Goal: Task Accomplishment & Management: Use online tool/utility

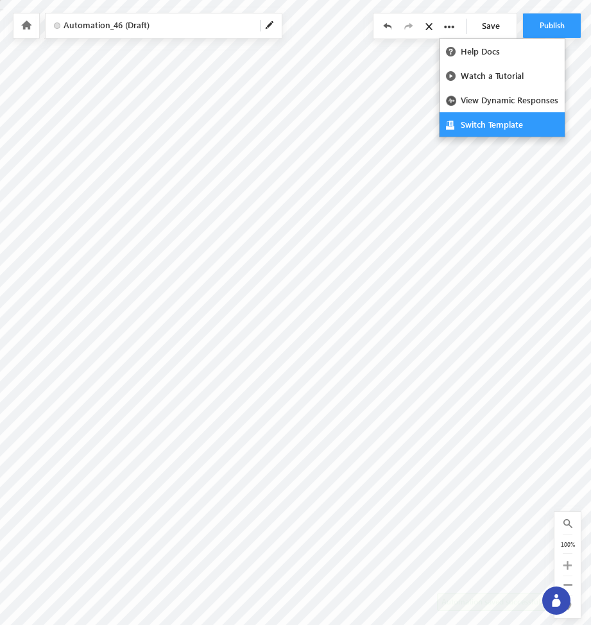
click at [479, 131] on link "Switch Template" at bounding box center [501, 124] width 125 height 24
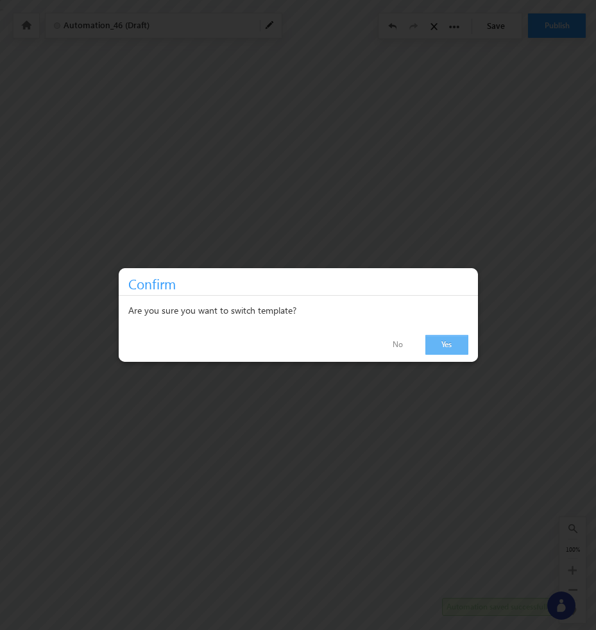
click at [452, 344] on link "Yes" at bounding box center [446, 345] width 43 height 20
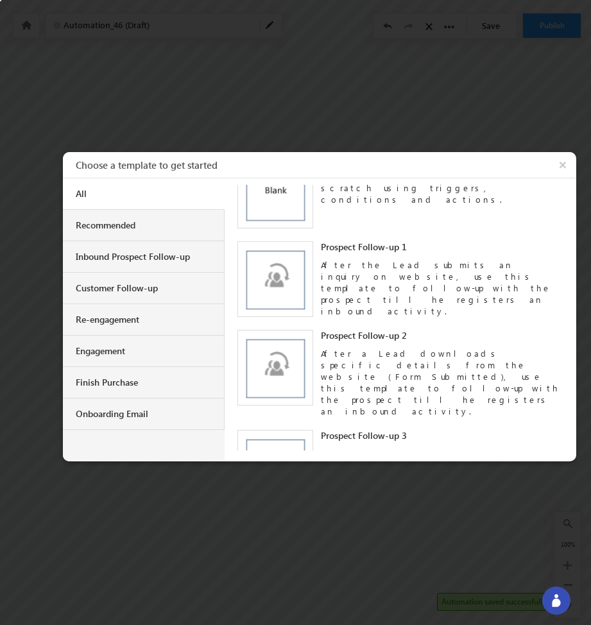
scroll to position [39, 0]
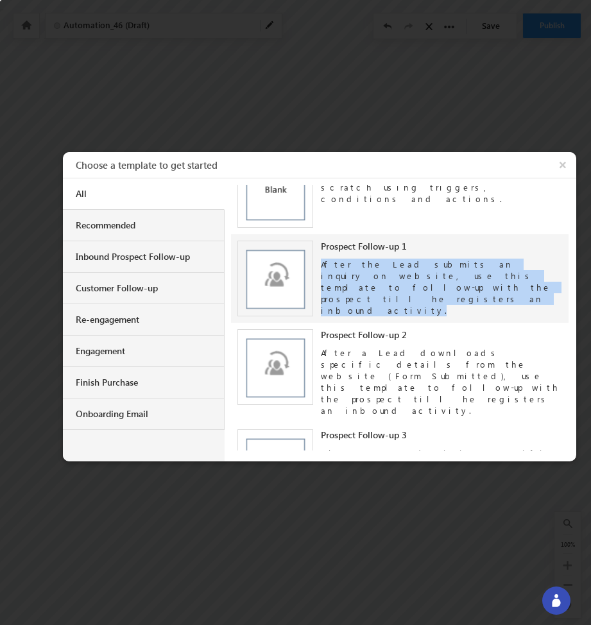
copy div "After the Lead submits an inquiry on website, use this template to follow-up wi…"
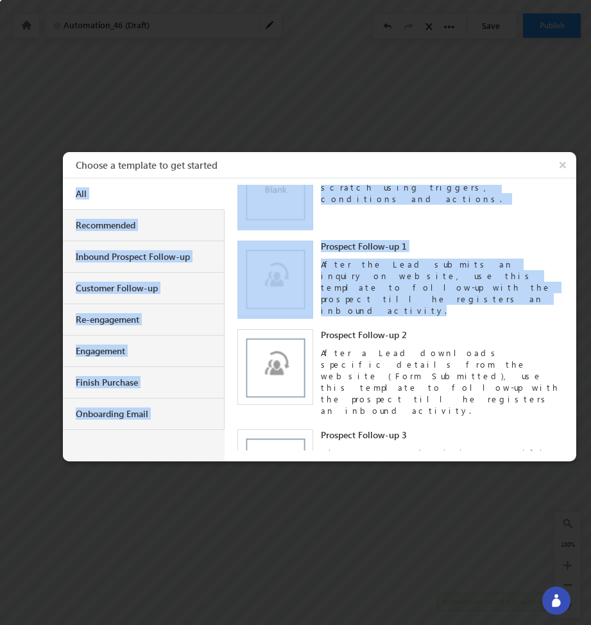
scroll to position [0, 0]
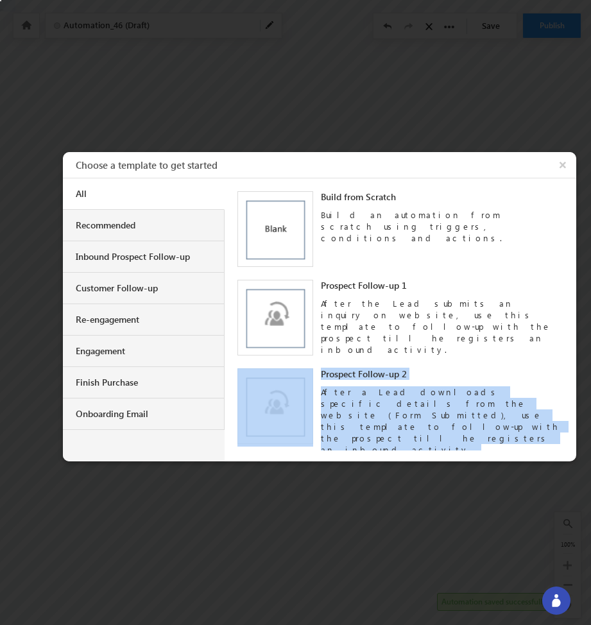
drag, startPoint x: 362, startPoint y: 291, endPoint x: 330, endPoint y: 126, distance: 168.0
click at [330, 125] on body "Automation saved successfully. Your session has expired. Please click here to l…" at bounding box center [295, 160] width 591 height 321
click at [330, 126] on div at bounding box center [295, 312] width 591 height 625
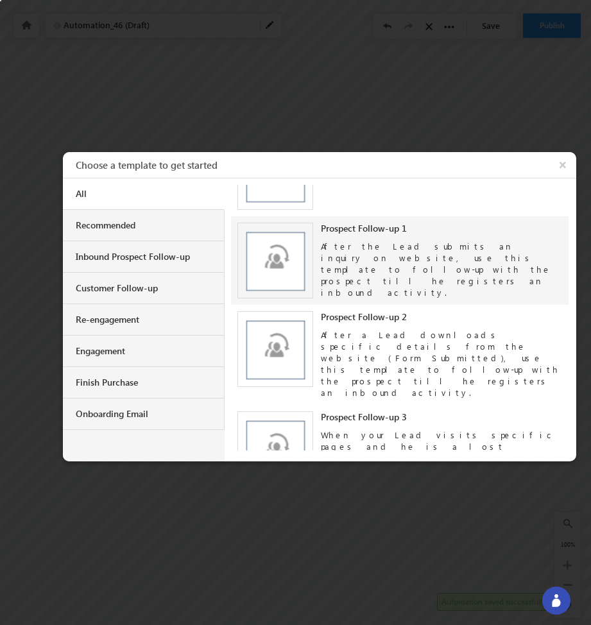
scroll to position [58, 0]
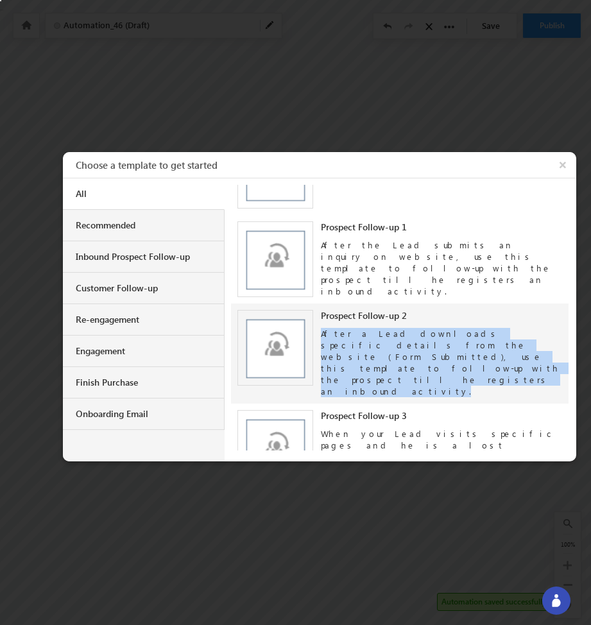
copy div "After a Lead downloads specific details from the website (Form Submitted), use …"
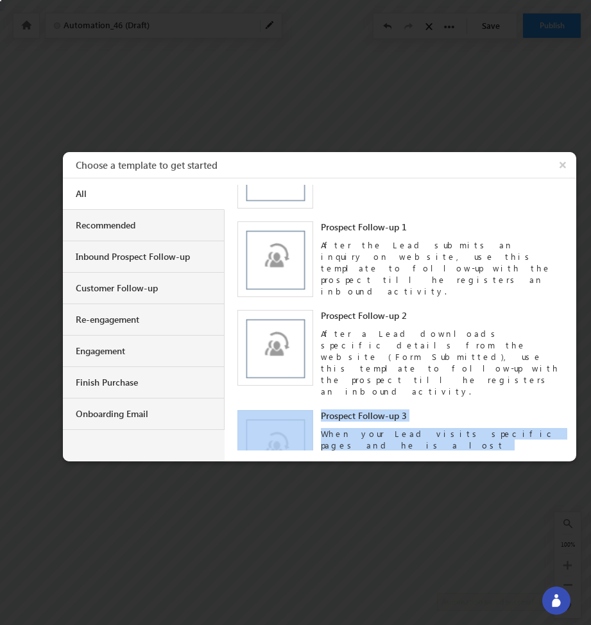
drag, startPoint x: 448, startPoint y: 362, endPoint x: 604, endPoint y: 327, distance: 159.8
click at [590, 321] on html "Automation saved successfully. Your session has expired. Please click here to l…" at bounding box center [295, 160] width 591 height 321
click at [578, 330] on div at bounding box center [295, 312] width 591 height 625
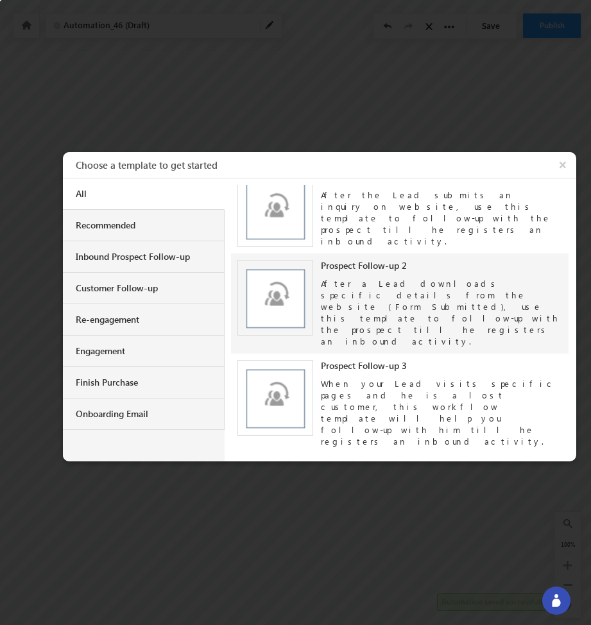
scroll to position [113, 0]
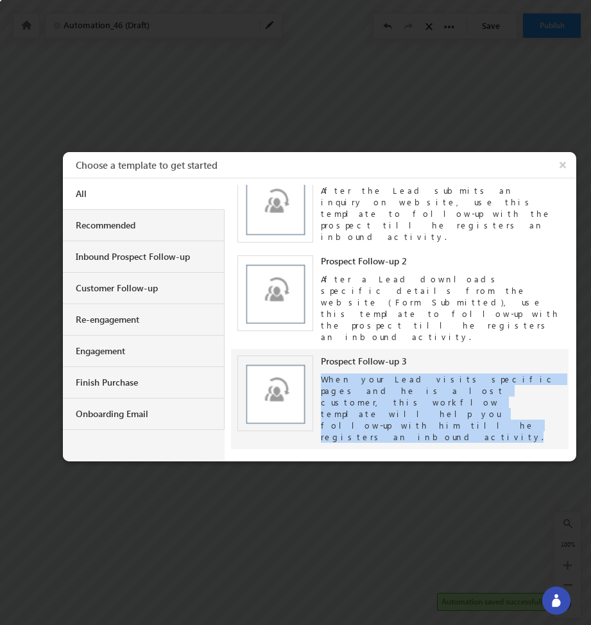
copy div "When your Lead visits specific pages and he is a lost customer, this workflow t…"
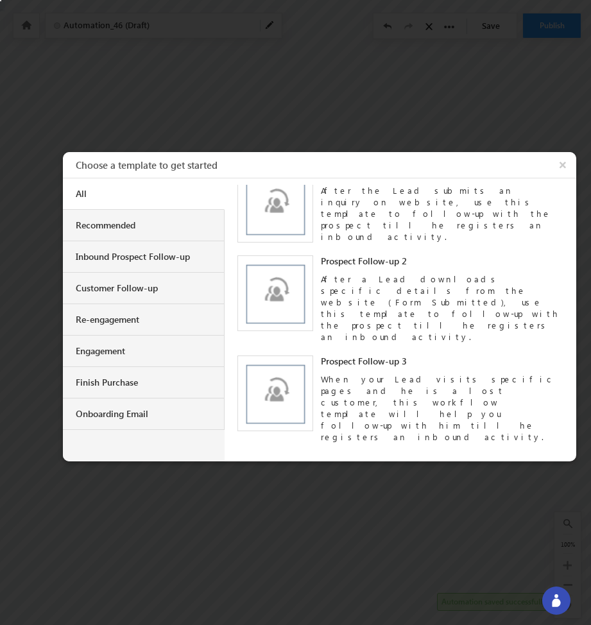
drag, startPoint x: 439, startPoint y: 390, endPoint x: 686, endPoint y: 344, distance: 251.9
click at [590, 321] on html "Automation saved successfully. Your session has expired. Please click here to l…" at bounding box center [295, 160] width 591 height 321
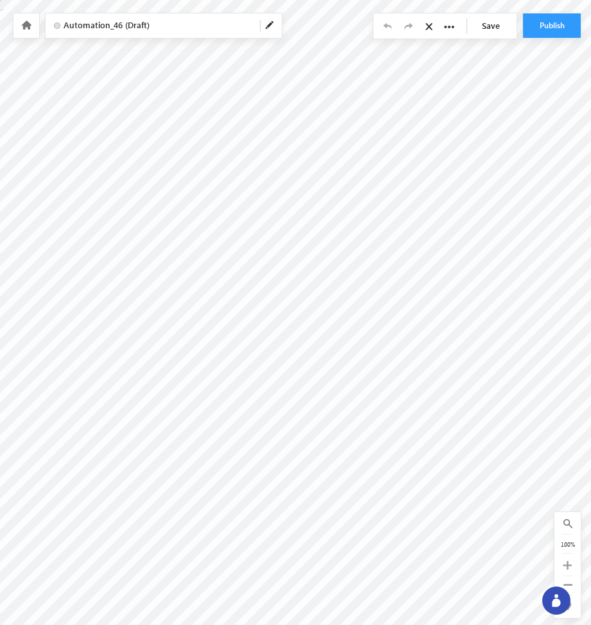
click at [547, 601] on div at bounding box center [556, 600] width 28 height 28
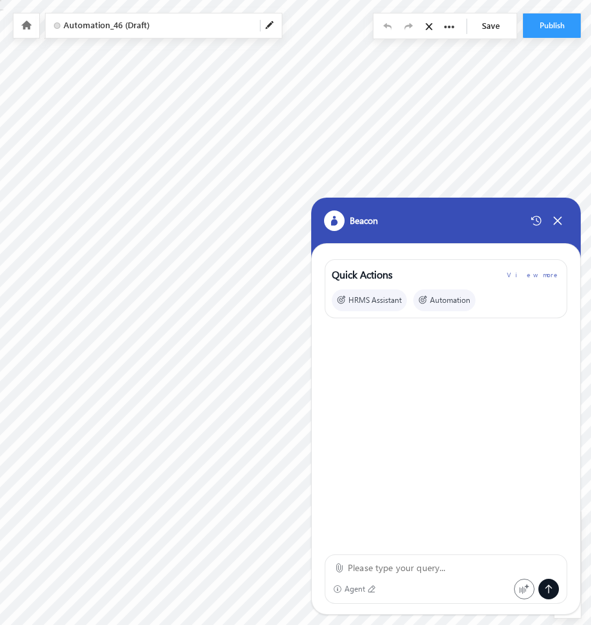
click at [362, 570] on textarea at bounding box center [453, 567] width 211 height 15
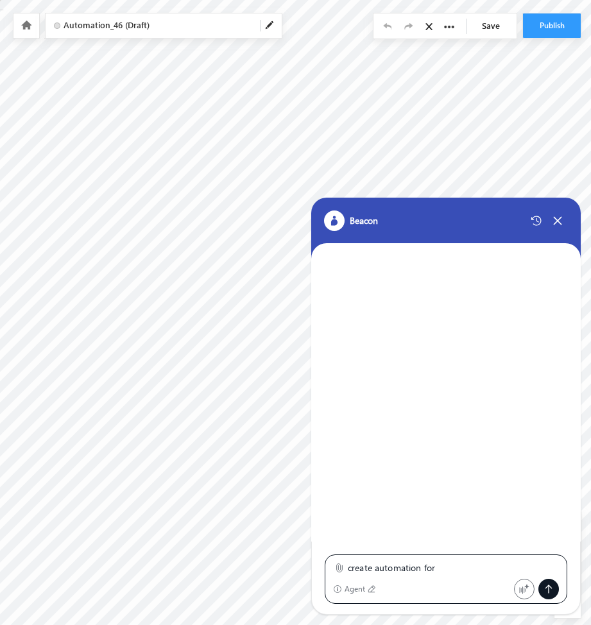
paste textarea "After the Lead submits an inquiry on website, use this template to follow-up wi…"
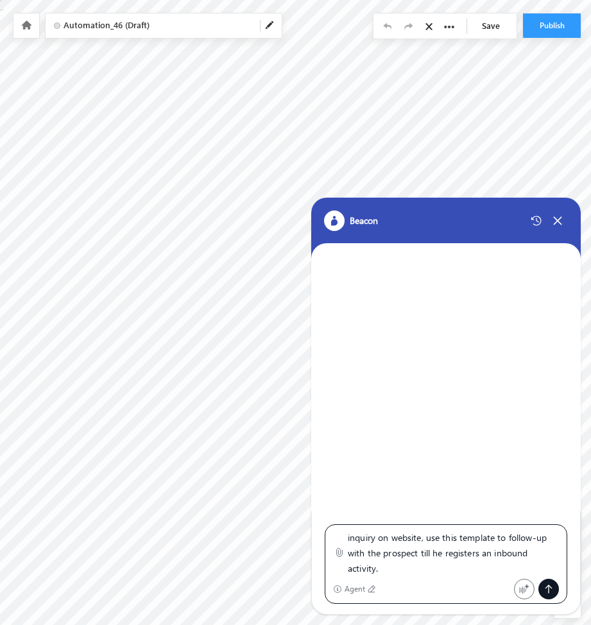
type textarea "create automation for After the Lead submits an inquiry on website, use this te…"
click at [548, 586] on icon at bounding box center [548, 588] width 7 height 8
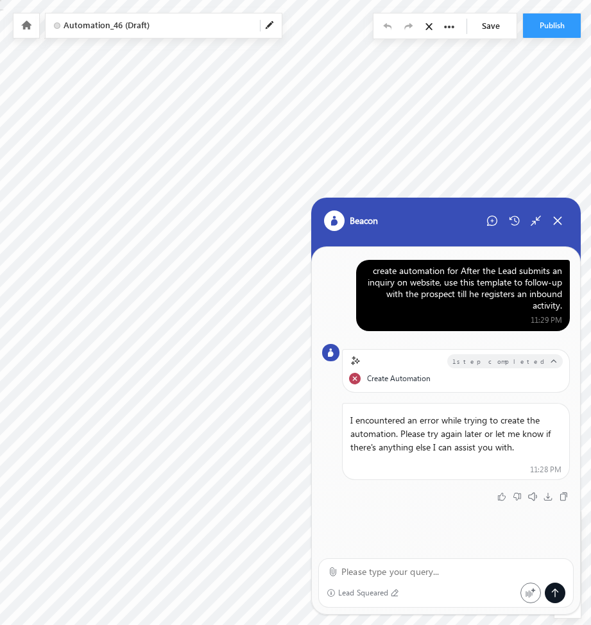
click at [447, 291] on div "create automation for After the Lead submits an inquiry on website, use this te…" at bounding box center [463, 288] width 198 height 46
click at [493, 204] on div "Beacon" at bounding box center [445, 230] width 269 height 64
click at [493, 226] on div "Start New Chat" at bounding box center [492, 220] width 21 height 21
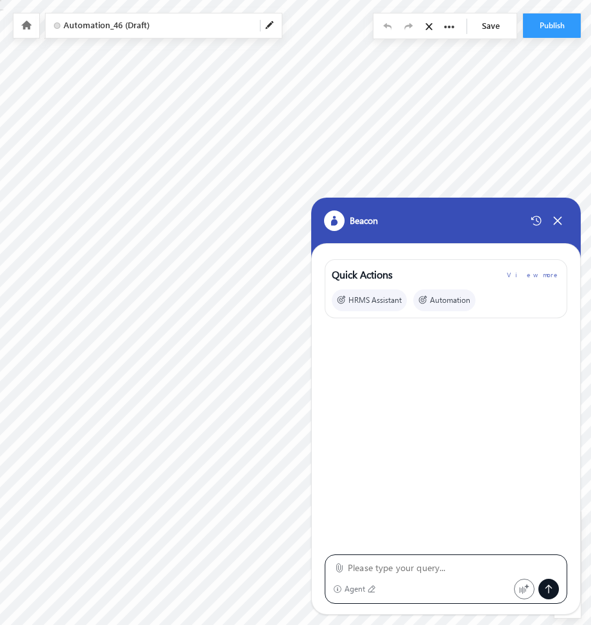
type textarea "create automation for After the Lead submits an inquiry on website, use this te…"
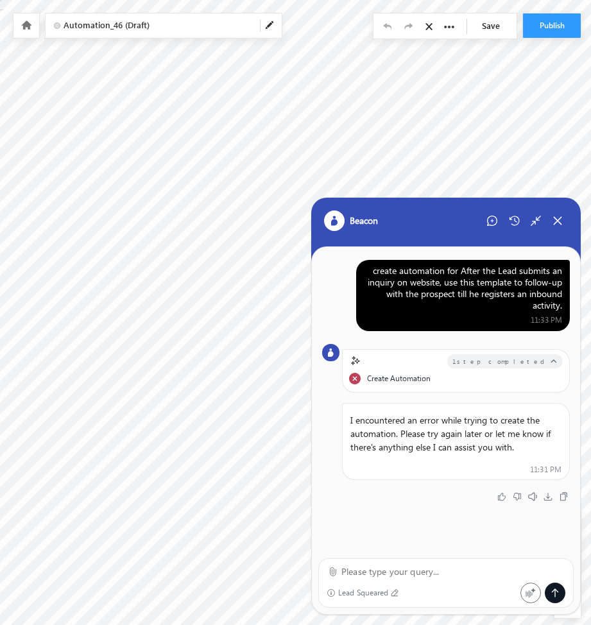
click at [463, 289] on div "create automation for After the Lead submits an inquiry on website, use this te…" at bounding box center [463, 288] width 198 height 46
click at [492, 219] on icon at bounding box center [492, 221] width 10 height 10
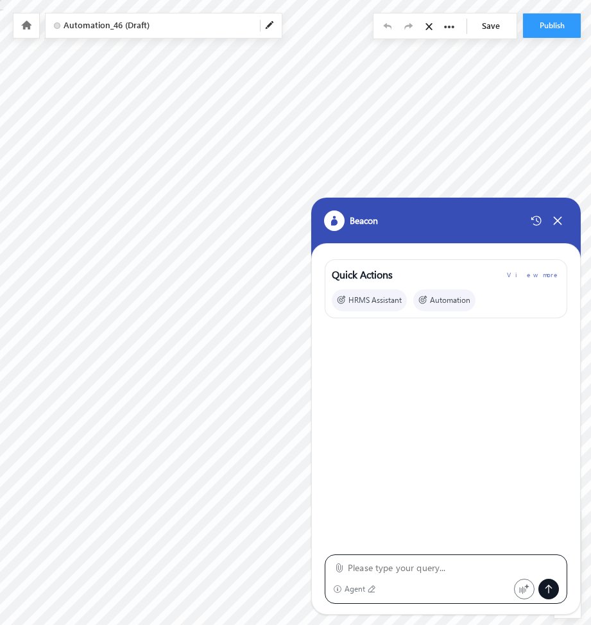
type textarea "create automation for After the Lead submits an inquiry on website, use this te…"
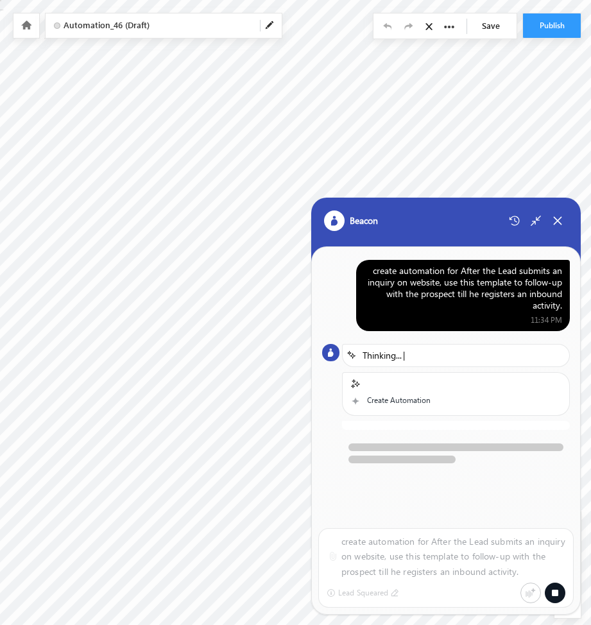
click at [554, 597] on icon at bounding box center [555, 593] width 10 height 10
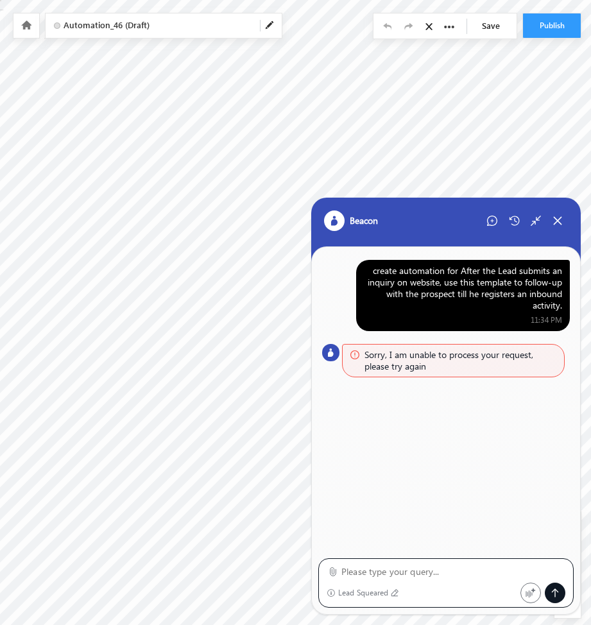
click at [459, 279] on div "create automation for After the Lead submits an inquiry on website, use this te…" at bounding box center [463, 288] width 198 height 46
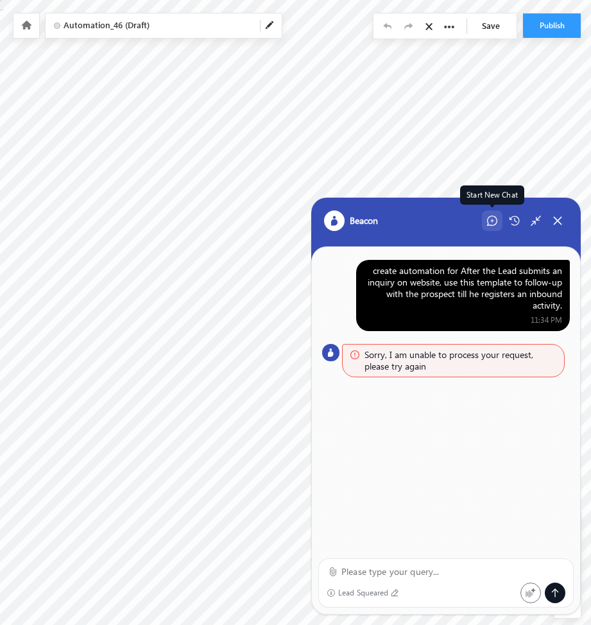
click at [487, 215] on div "Start New Chat" at bounding box center [492, 220] width 21 height 21
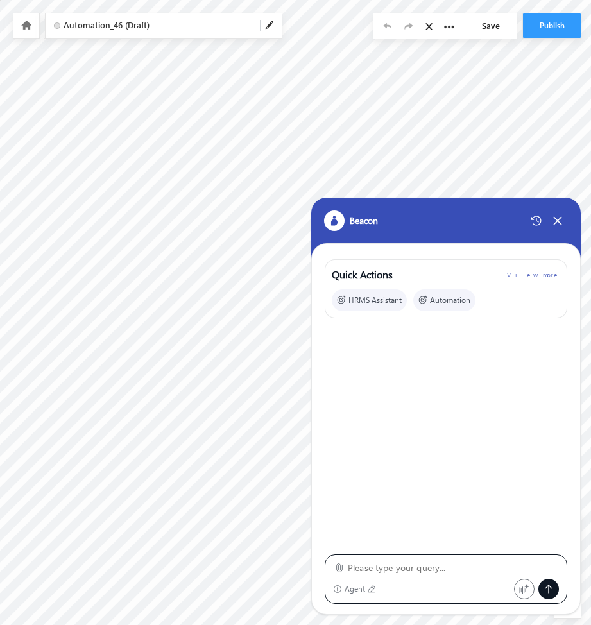
type textarea "template"
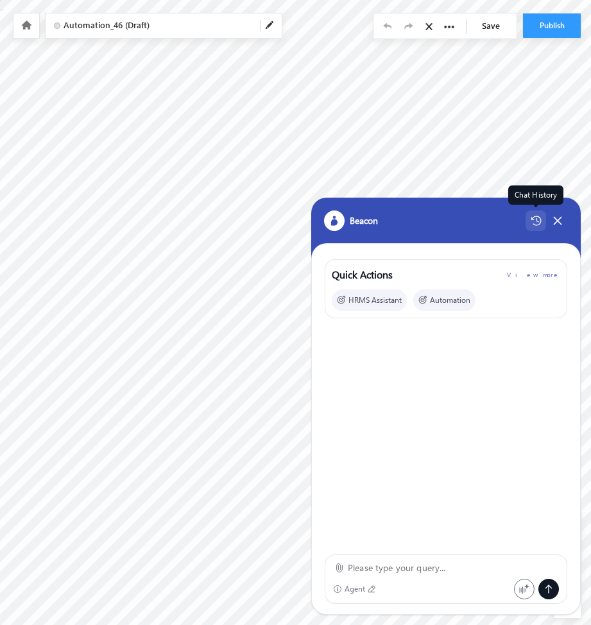
click at [528, 224] on div "Chat History" at bounding box center [535, 220] width 21 height 21
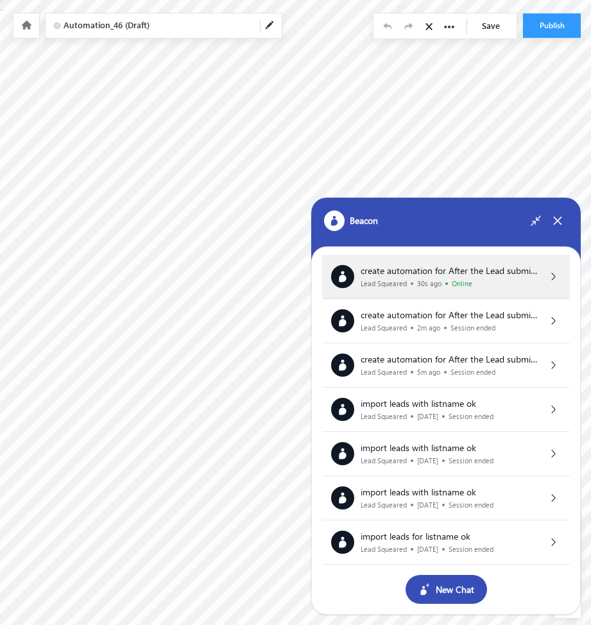
click at [479, 278] on div "create automation for After the Lead submits an inquiry on website, use this te…" at bounding box center [451, 277] width 180 height 22
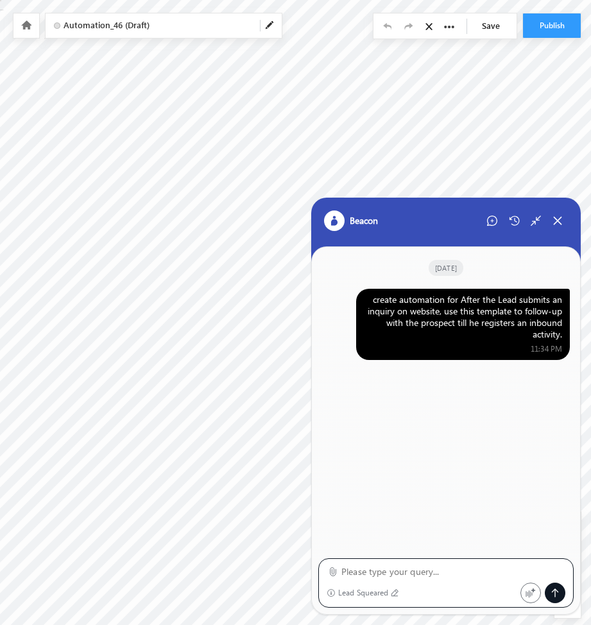
click at [470, 307] on div "create automation for After the Lead submits an inquiry on website, use this te…" at bounding box center [463, 317] width 198 height 46
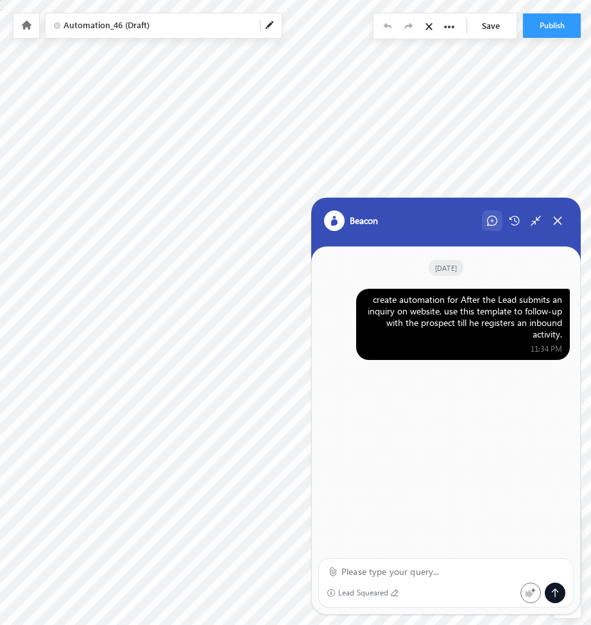
click at [490, 221] on icon at bounding box center [491, 220] width 3 height 3
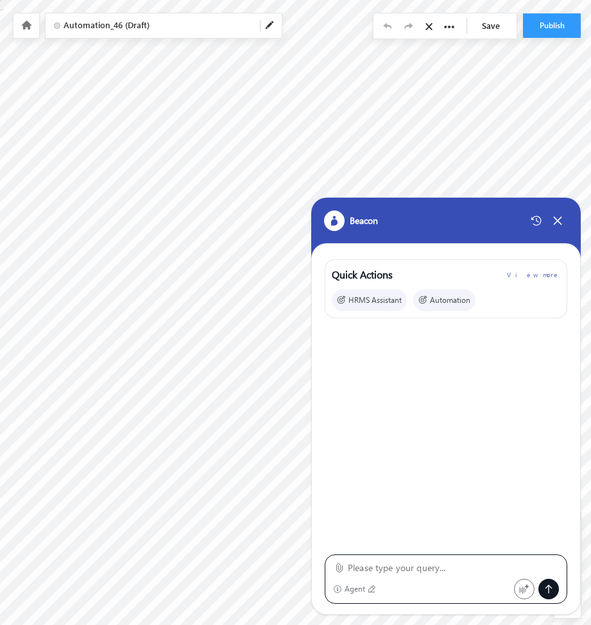
type textarea "create automation for After the Lead submits an inquiry on website, use this te…"
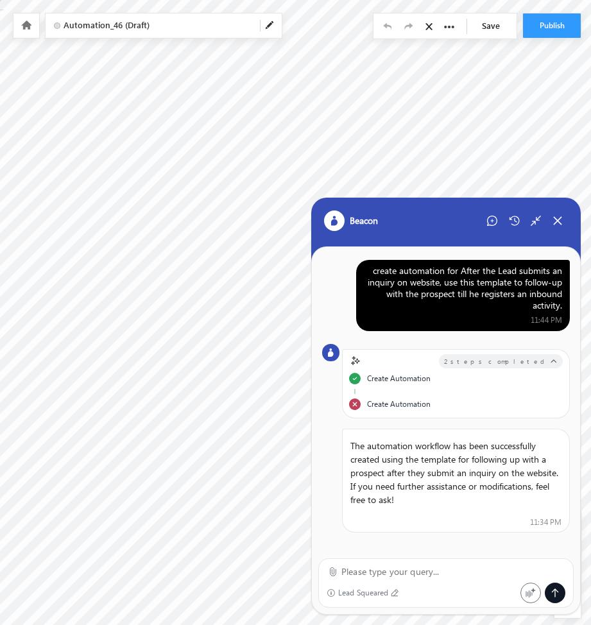
click at [421, 291] on div "create automation for After the Lead submits an inquiry on website, use this te…" at bounding box center [463, 288] width 198 height 46
click at [492, 223] on icon at bounding box center [492, 221] width 10 height 10
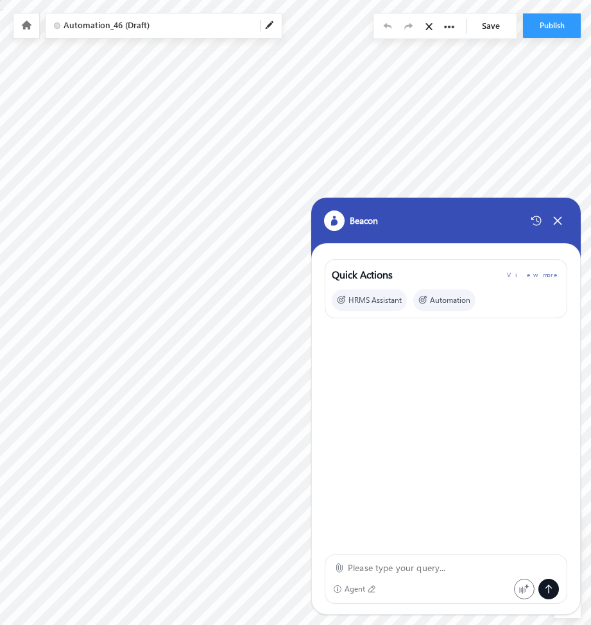
click at [362, 567] on textarea at bounding box center [453, 567] width 211 height 15
paste textarea "create automation for After the Lead submits an inquiry on website, use this te…"
type textarea "create automation for After the Lead submits an inquiry on website, use this te…"
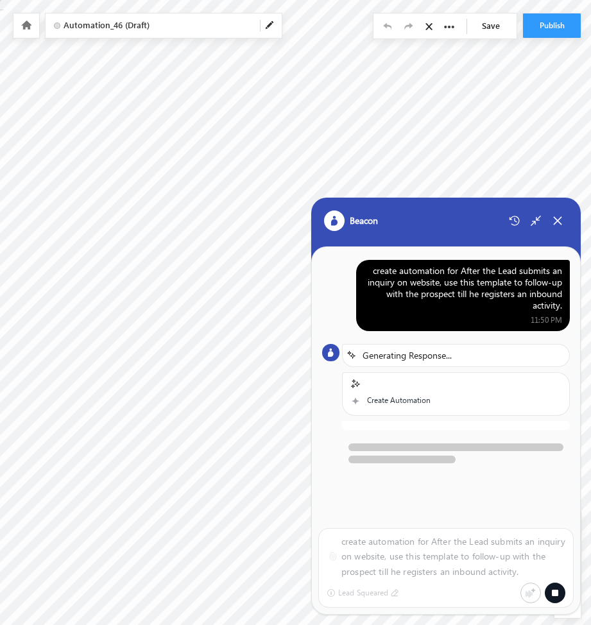
scroll to position [0, 0]
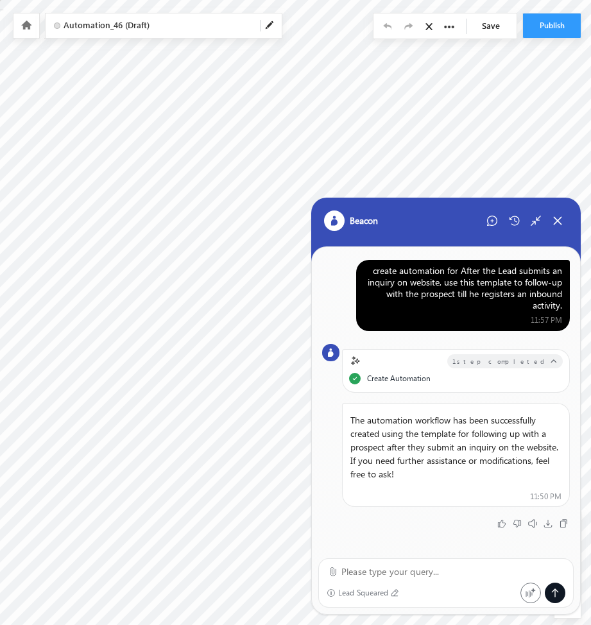
click at [531, 287] on div "create automation for After the Lead submits an inquiry on website, use this te…" at bounding box center [463, 288] width 198 height 46
click at [492, 221] on icon at bounding box center [492, 221] width 10 height 10
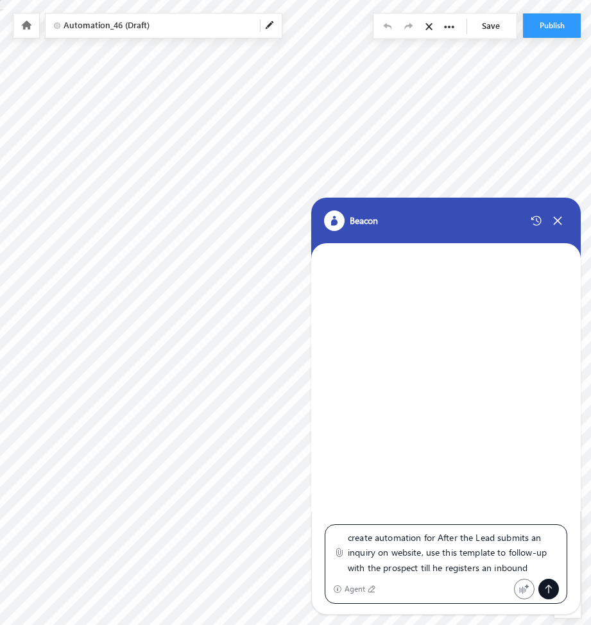
scroll to position [30, 0]
type textarea "create automation for After the Lead submits an inquiry on website, use this te…"
